Goal: Find specific page/section: Find specific page/section

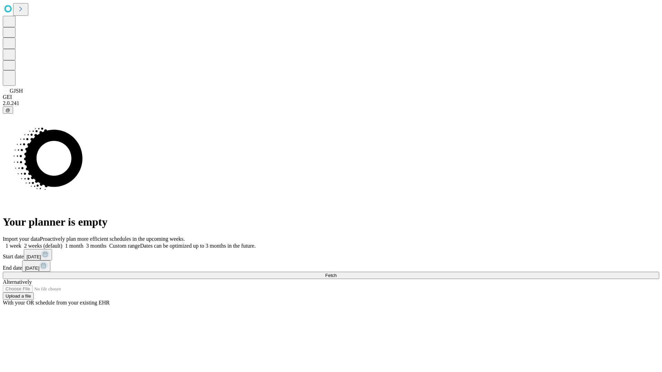
click at [336, 273] on span "Fetch" at bounding box center [330, 275] width 11 height 5
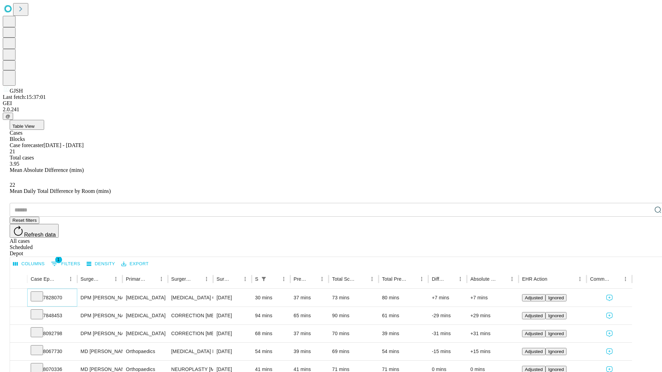
click at [40, 293] on icon at bounding box center [36, 296] width 7 height 7
